Goal: Transaction & Acquisition: Purchase product/service

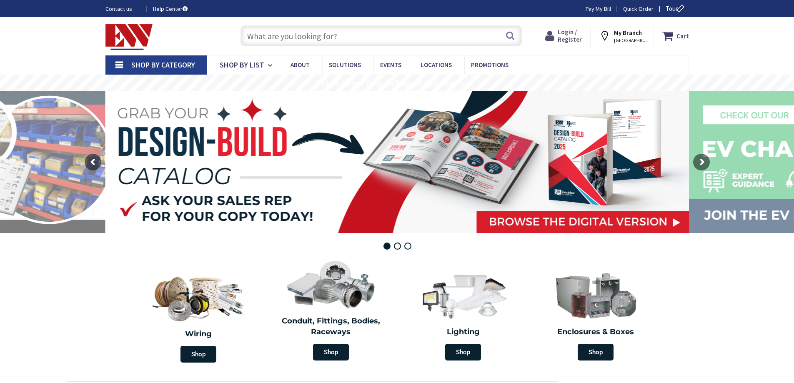
click at [575, 35] on span "Login / Register" at bounding box center [570, 35] width 24 height 15
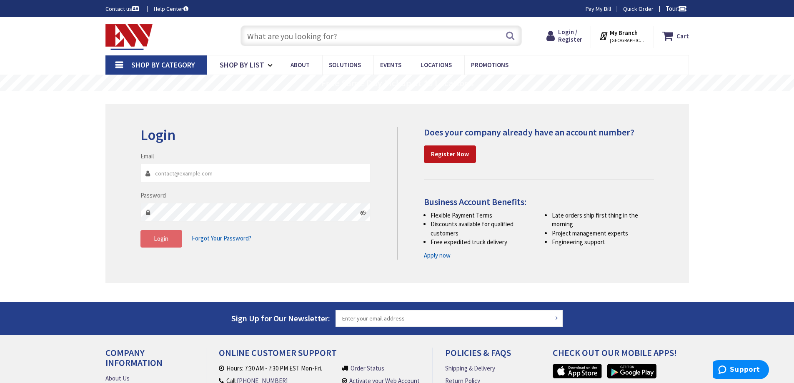
type input "Haineselectricco@gmail.com"
click at [158, 241] on span "Login" at bounding box center [161, 239] width 15 height 8
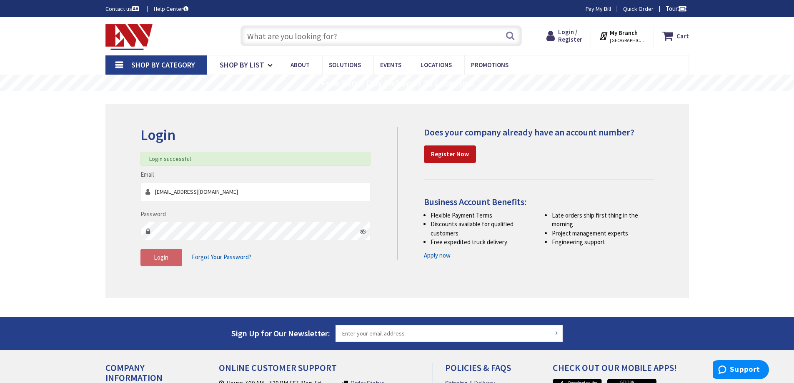
click at [339, 37] on input "text" at bounding box center [382, 35] width 282 height 21
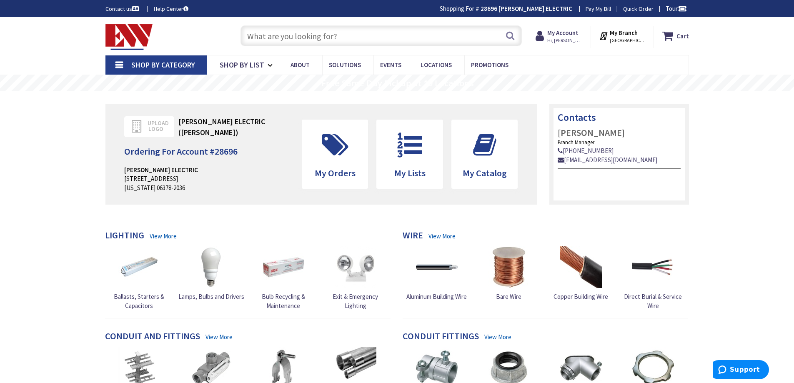
click at [334, 37] on input "text" at bounding box center [382, 35] width 282 height 21
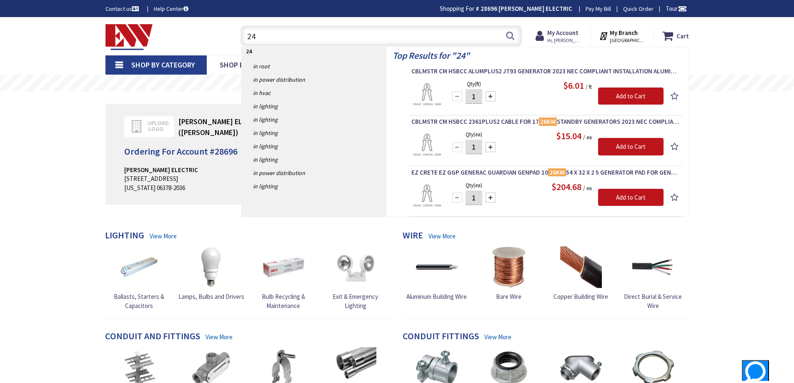
type input "2"
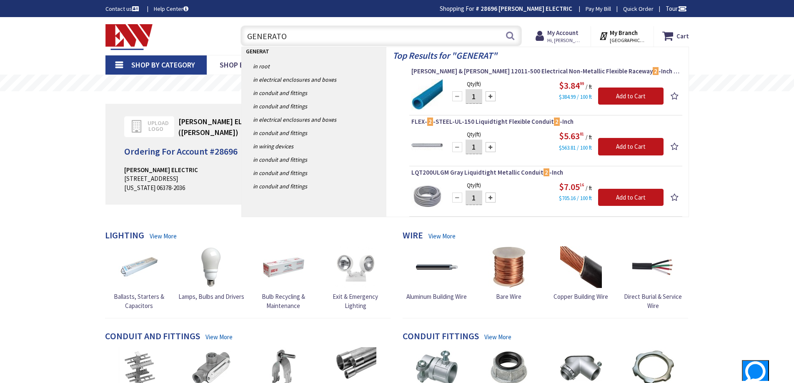
type input "GENERATOR"
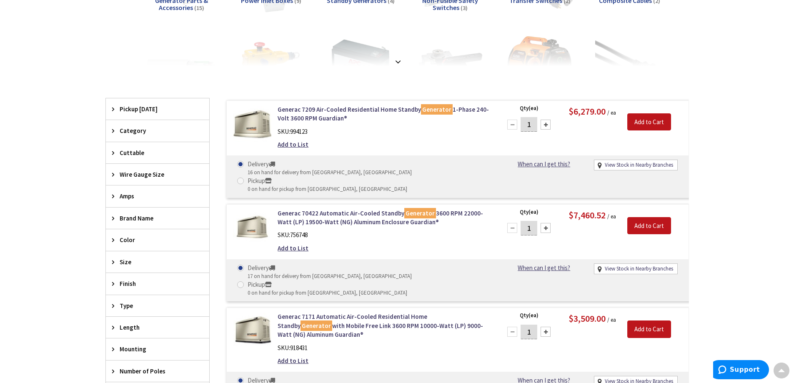
scroll to position [167, 0]
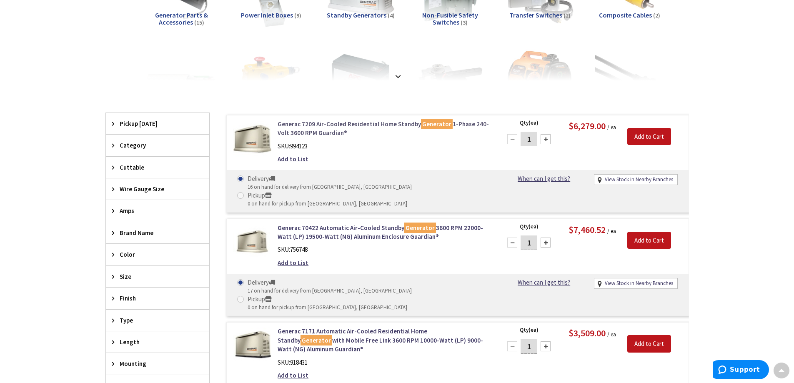
click at [341, 123] on link "Generac 7209 Air-Cooled Residential Home Standby Generator 1-Phase 240-Volt 360…" at bounding box center [384, 129] width 212 height 18
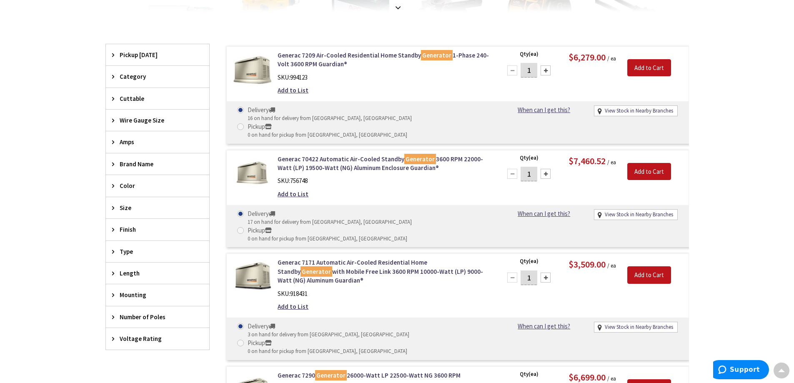
scroll to position [27, 0]
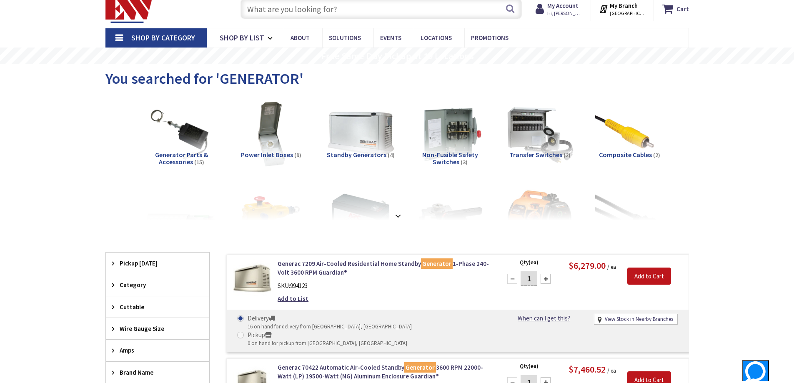
click at [543, 153] on span "Transfer Switches" at bounding box center [536, 155] width 53 height 8
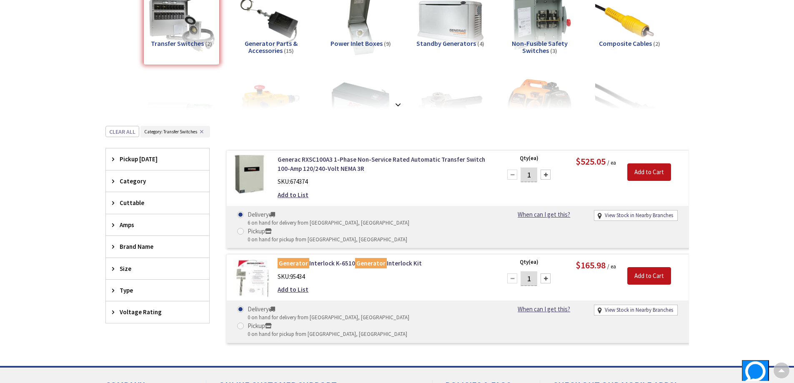
scroll to position [136, 0]
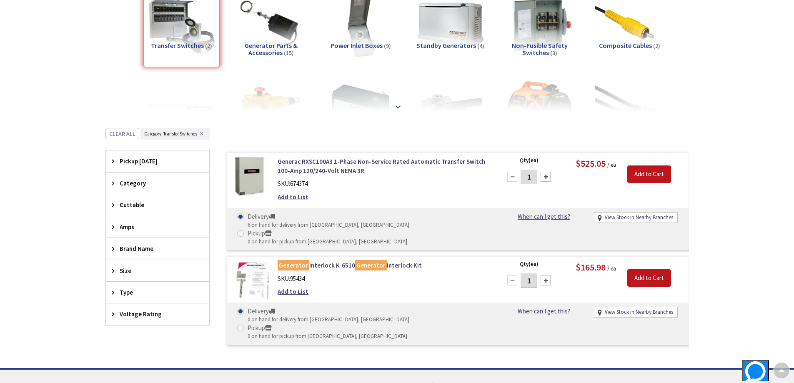
click at [397, 106] on strong at bounding box center [398, 106] width 10 height 9
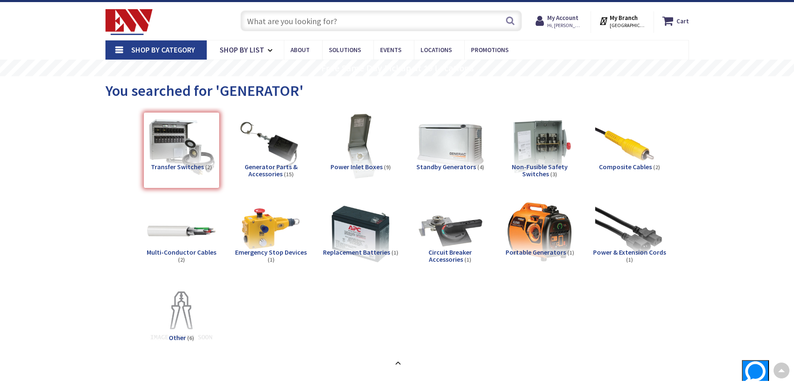
scroll to position [0, 0]
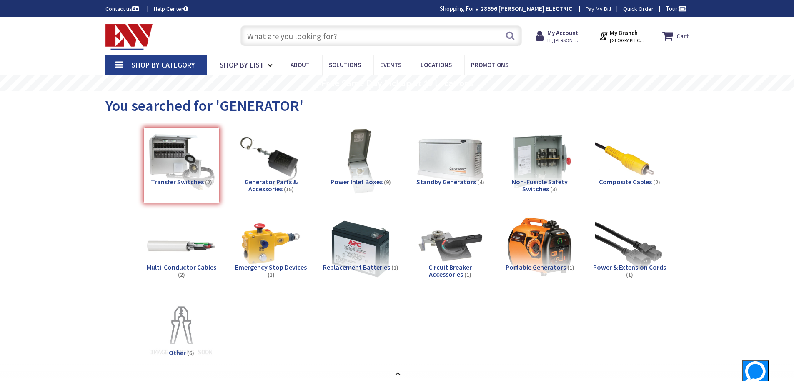
click at [266, 181] on span "Generator Parts & Accessories" at bounding box center [271, 186] width 53 height 16
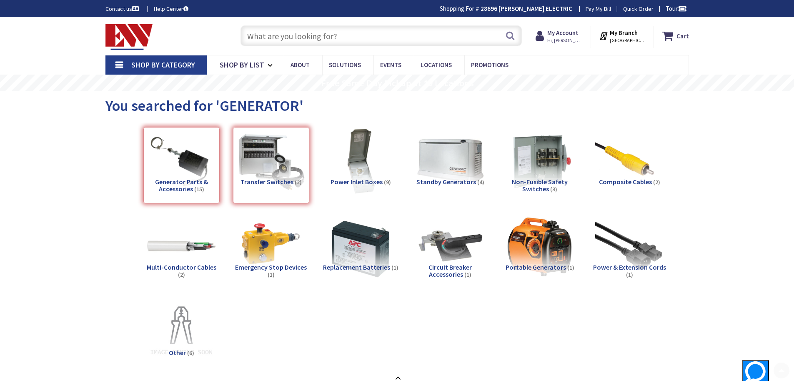
scroll to position [400, 0]
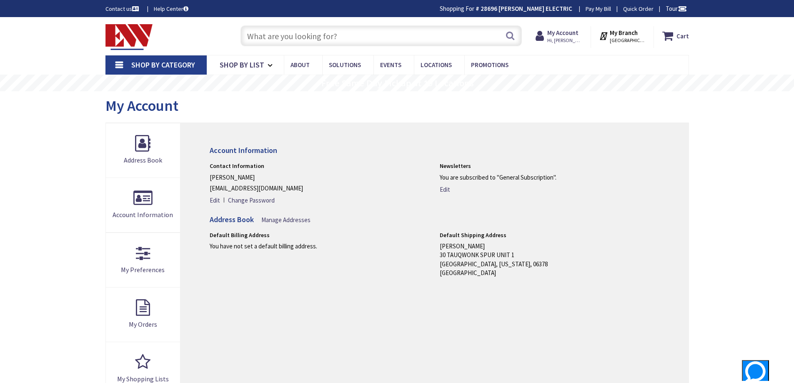
click at [268, 31] on input "text" at bounding box center [382, 35] width 282 height 21
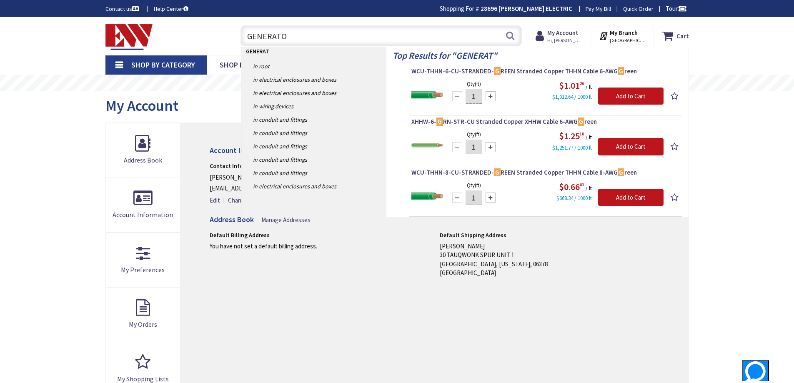
type input "GENERATOR"
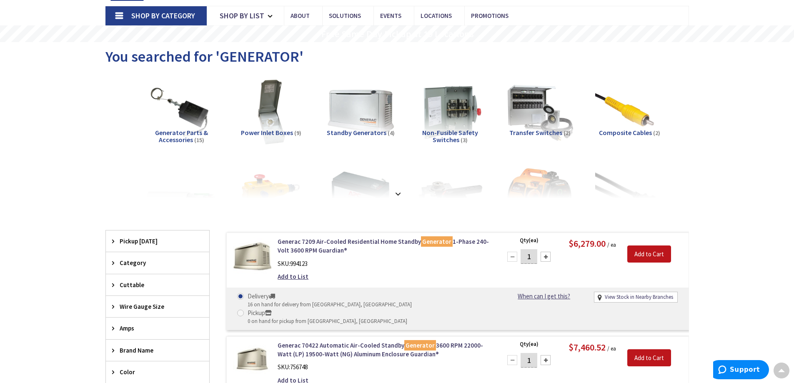
scroll to position [40, 0]
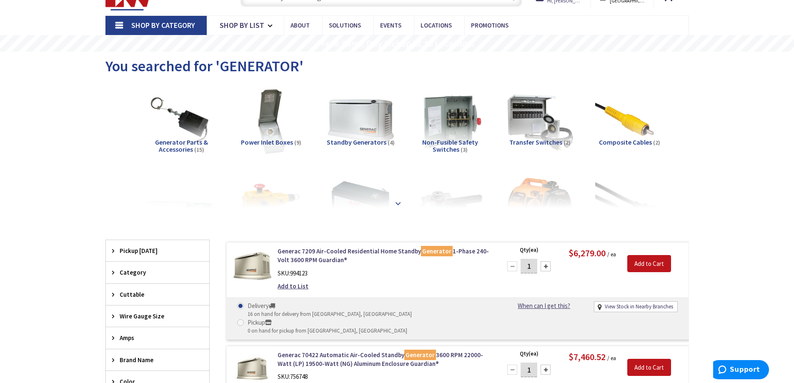
click at [397, 199] on strong at bounding box center [398, 203] width 10 height 9
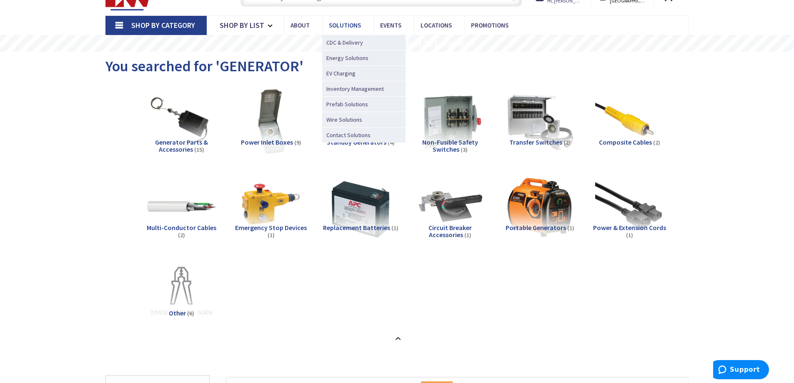
scroll to position [0, 0]
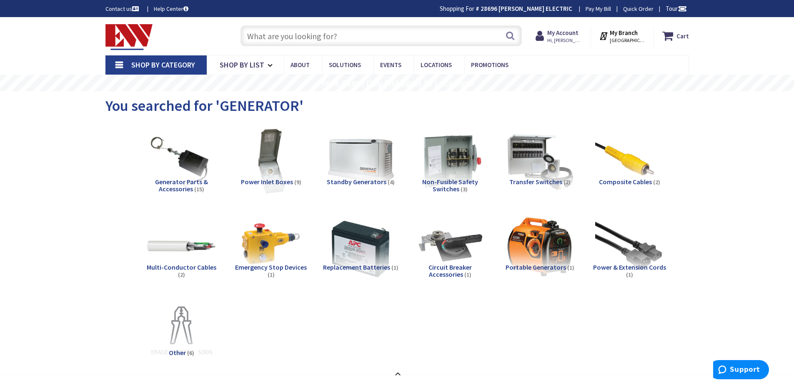
click at [282, 34] on input "text" at bounding box center [382, 35] width 282 height 21
paste input "RXSW200A3"
type input "RXSW200A3"
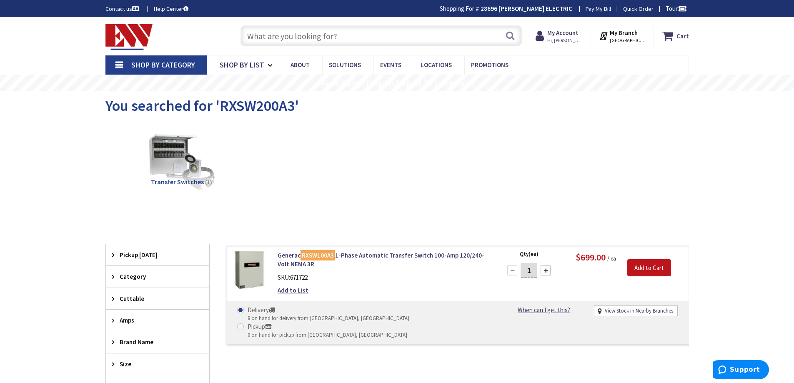
click at [322, 30] on input "text" at bounding box center [382, 35] width 282 height 21
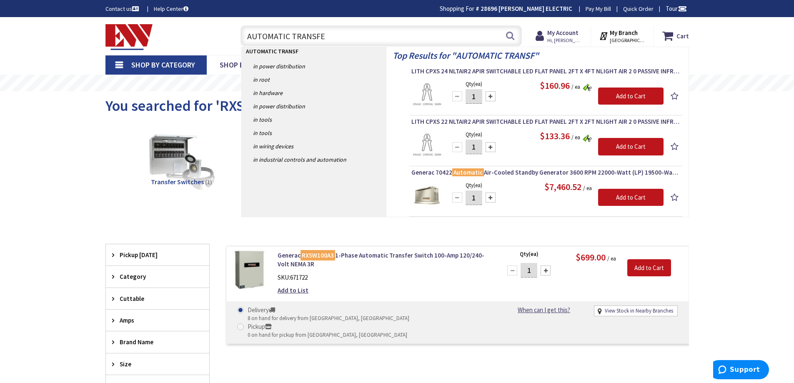
type input "AUTOMATIC TRANSFER"
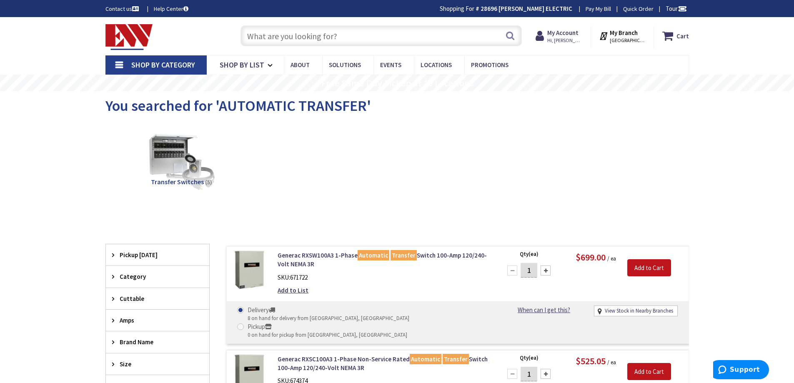
drag, startPoint x: 288, startPoint y: 25, endPoint x: 287, endPoint y: 35, distance: 11.0
click at [288, 27] on div "Search" at bounding box center [379, 35] width 286 height 27
click at [286, 38] on input "text" at bounding box center [382, 35] width 282 height 21
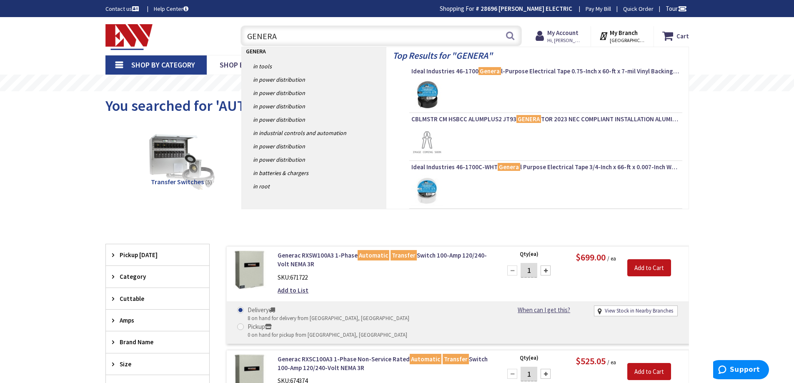
type input "GENERAC"
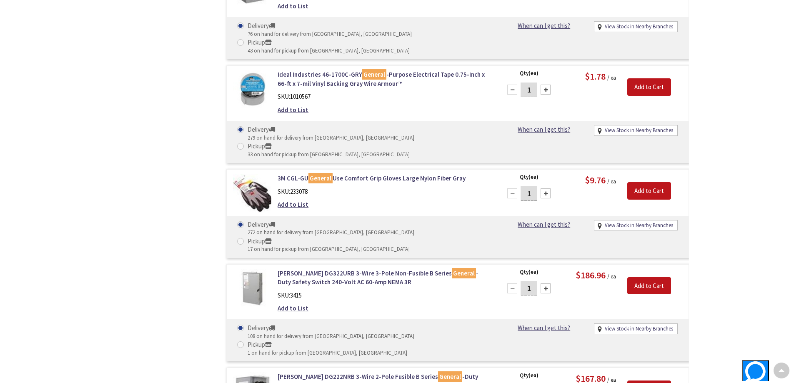
scroll to position [5297, 0]
